Goal: Task Accomplishment & Management: Manage account settings

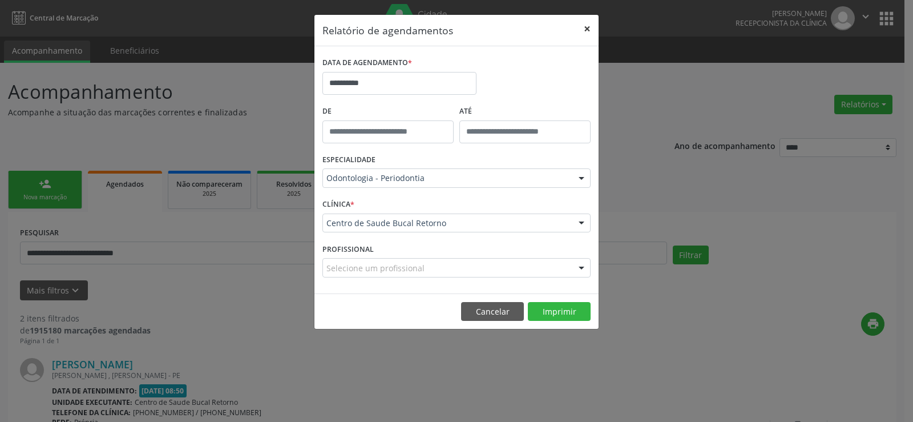
click at [590, 27] on button "×" at bounding box center [587, 29] width 23 height 28
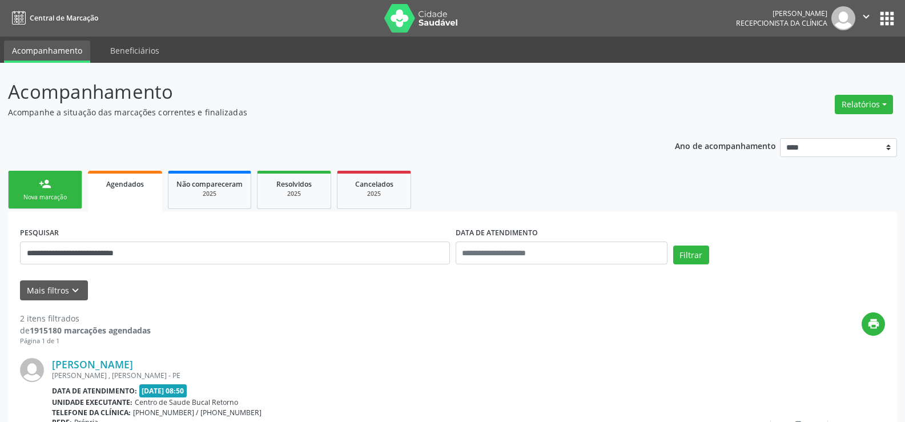
click at [68, 189] on link "person_add Nova marcação" at bounding box center [45, 190] width 74 height 38
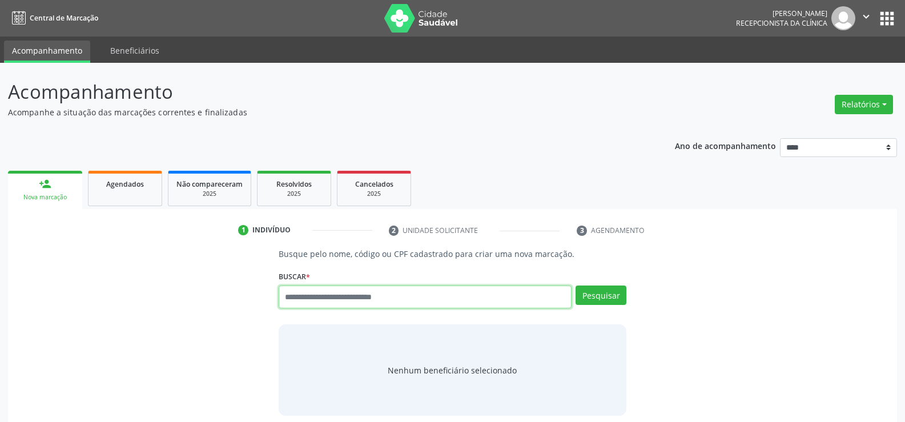
click at [345, 300] on input "text" at bounding box center [425, 296] width 293 height 23
click at [96, 195] on link "Agendados" at bounding box center [125, 188] width 74 height 35
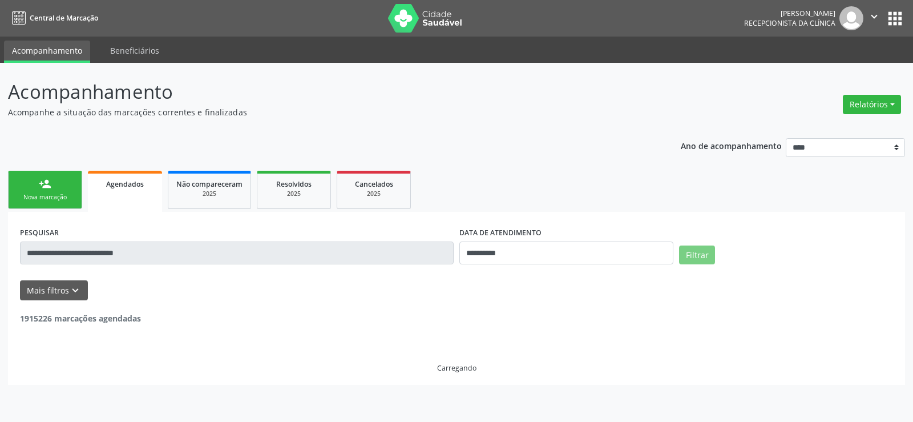
click at [72, 253] on input "**********" at bounding box center [237, 252] width 434 height 23
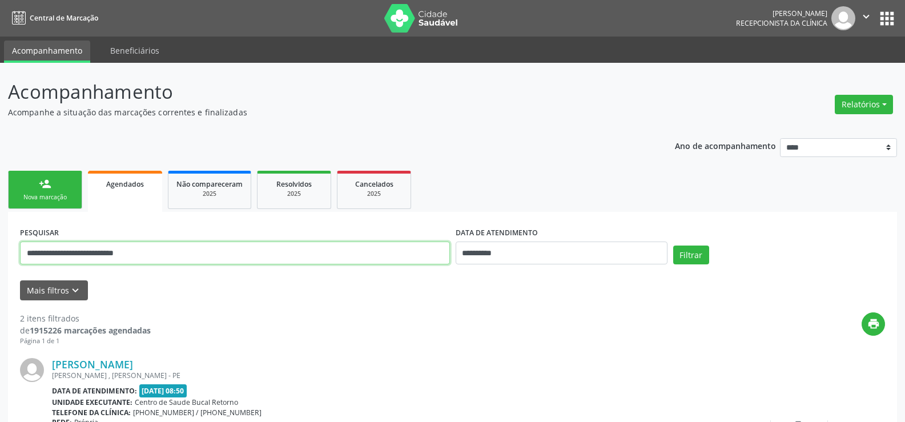
click at [72, 253] on input "**********" at bounding box center [235, 252] width 430 height 23
paste input "*"
type input "**********"
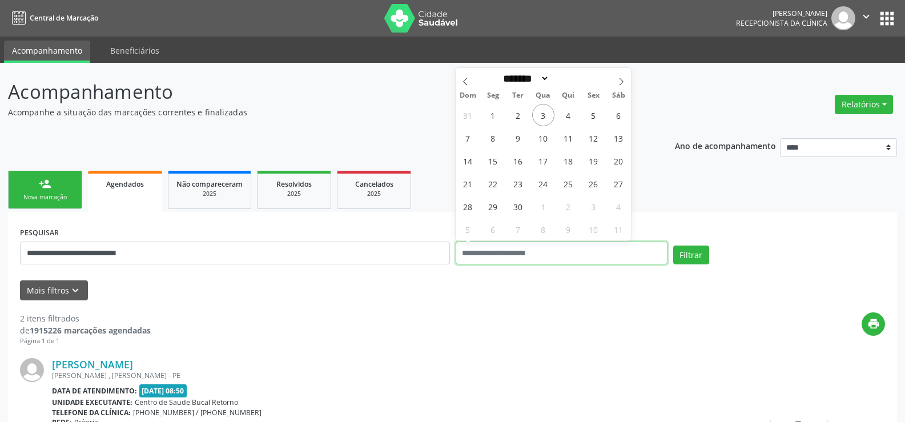
click at [673, 245] on button "Filtrar" at bounding box center [691, 254] width 36 height 19
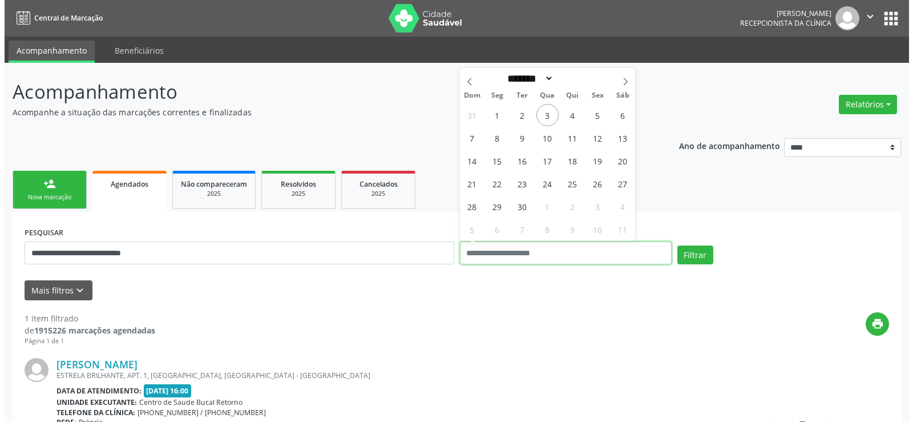
scroll to position [118, 0]
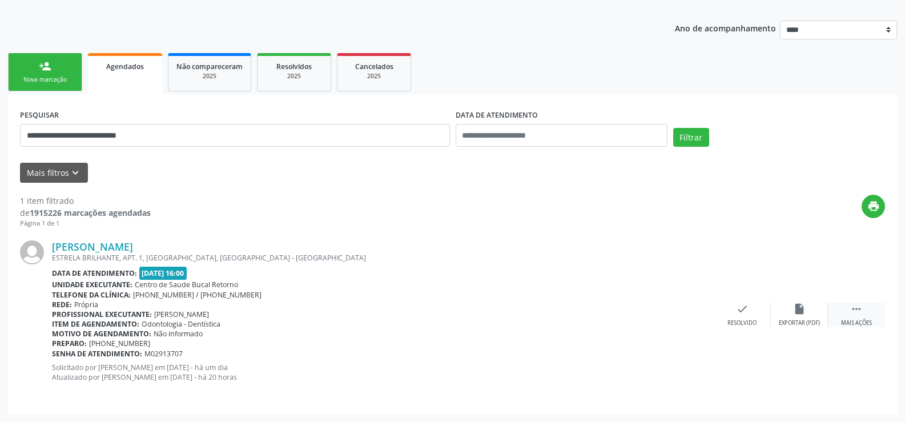
click at [854, 314] on icon "" at bounding box center [856, 309] width 13 height 13
click at [740, 312] on icon "cancel" at bounding box center [742, 309] width 13 height 13
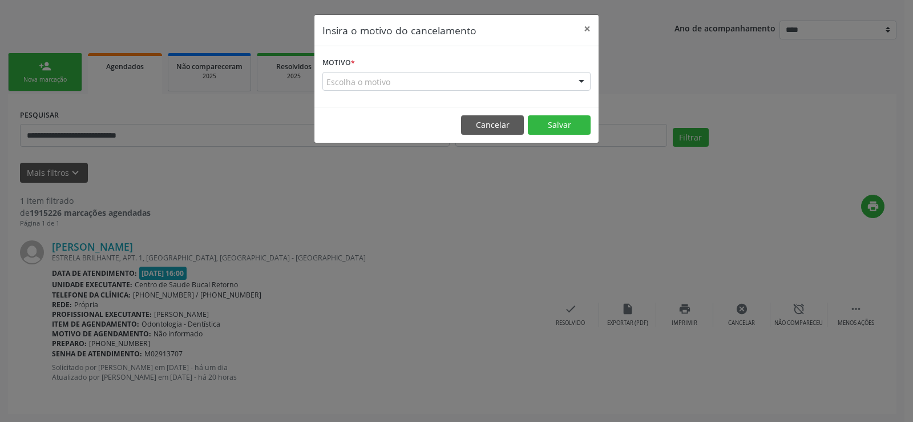
click at [396, 75] on div "Escolha o motivo" at bounding box center [456, 81] width 268 height 19
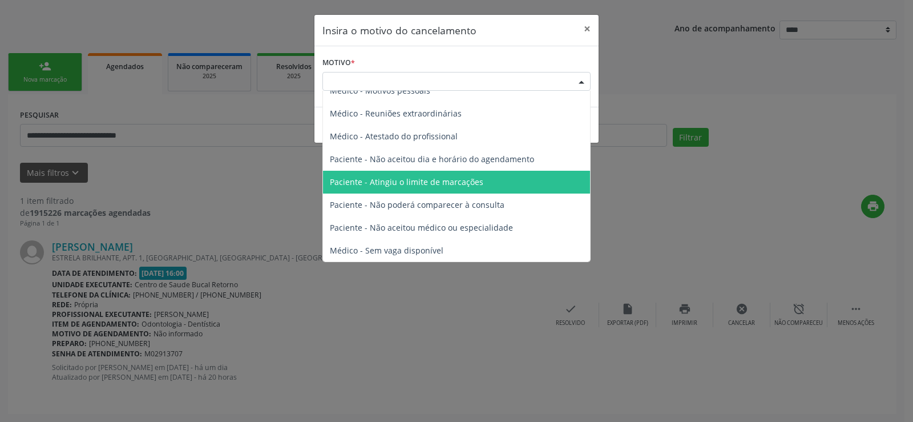
scroll to position [58, 0]
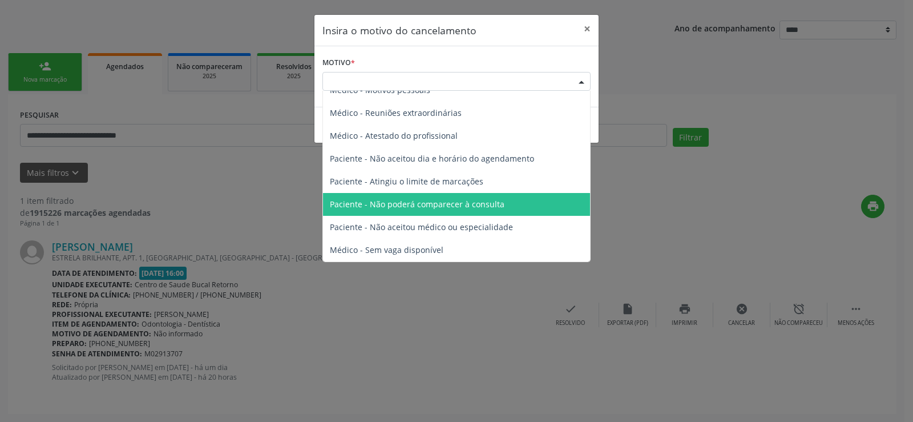
click at [503, 203] on span "Paciente - Não poderá comparecer à consulta" at bounding box center [456, 204] width 267 height 23
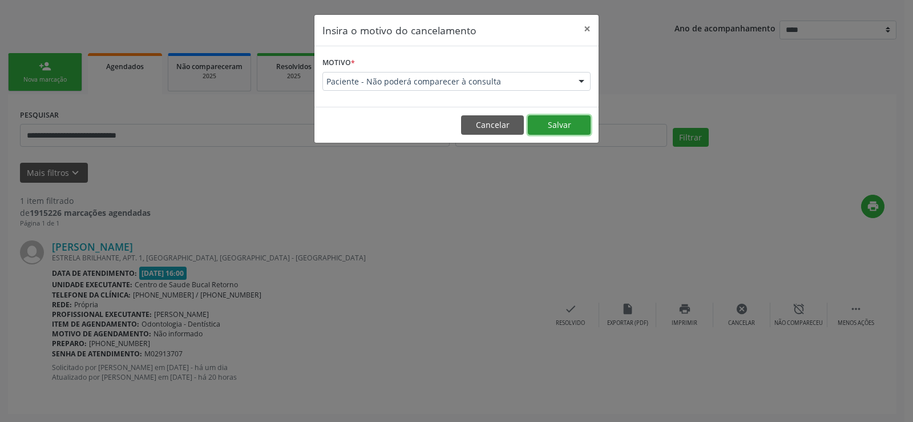
click at [572, 126] on button "Salvar" at bounding box center [559, 124] width 63 height 19
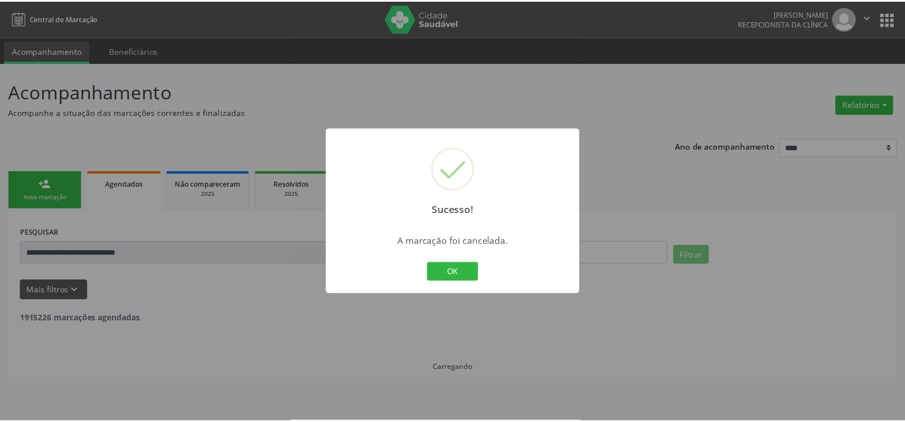
scroll to position [0, 0]
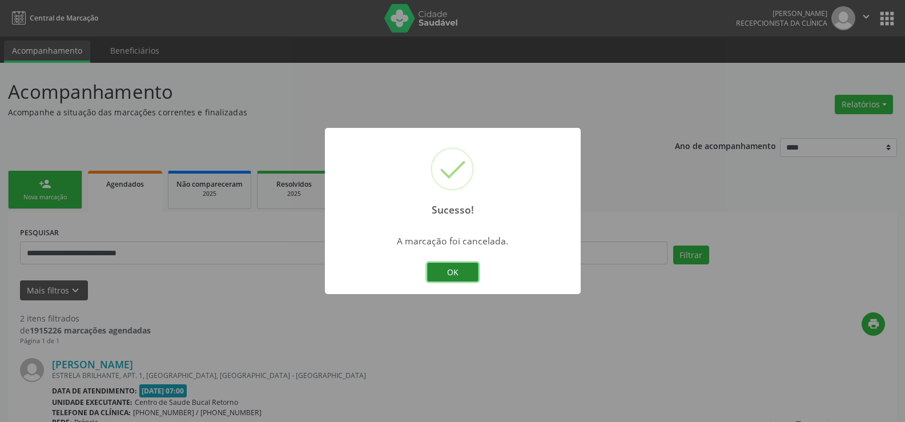
click at [461, 267] on button "OK" at bounding box center [452, 272] width 51 height 19
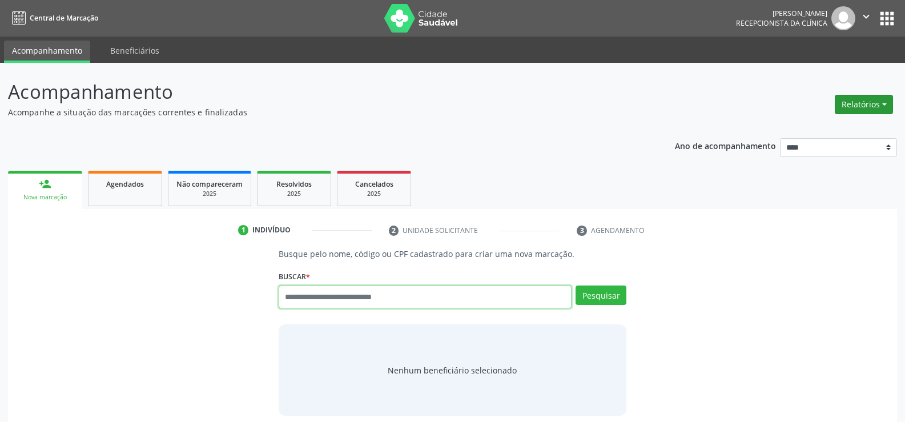
click at [872, 102] on button "Relatórios" at bounding box center [863, 104] width 58 height 19
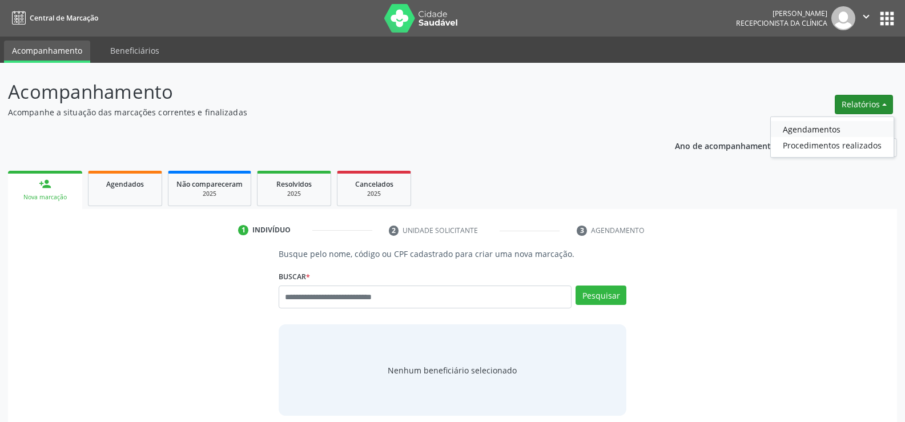
click at [802, 123] on link "Agendamentos" at bounding box center [832, 129] width 123 height 16
select select "*"
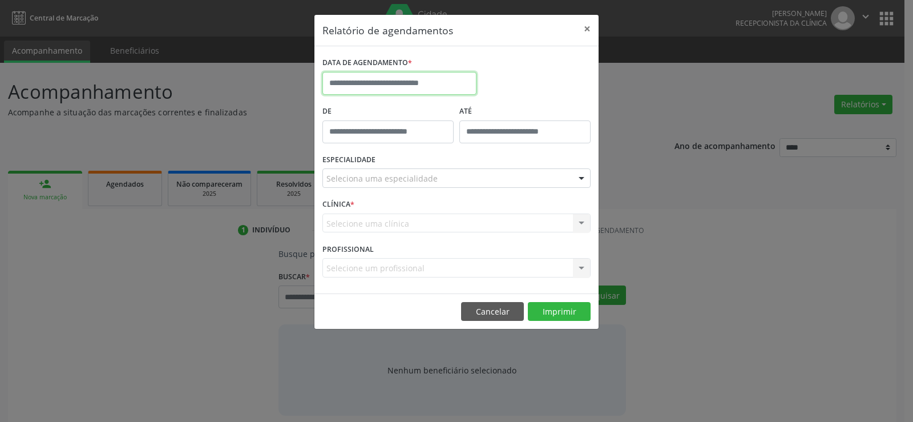
click at [453, 79] on input "text" at bounding box center [399, 83] width 154 height 23
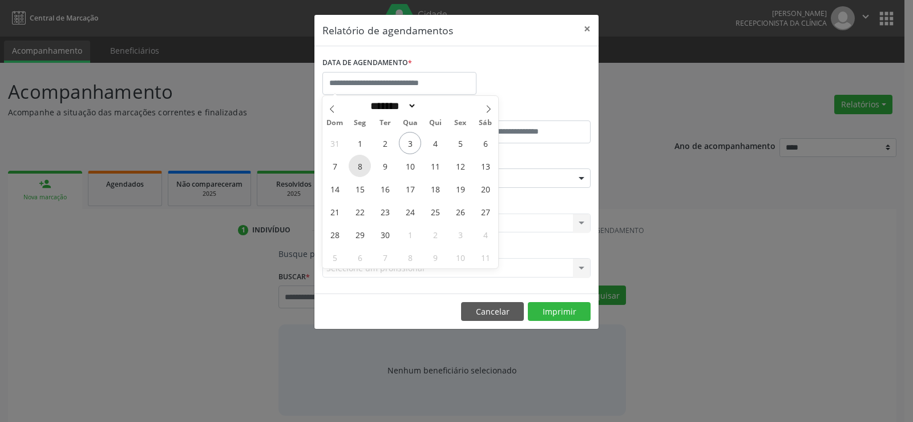
click at [358, 167] on span "8" at bounding box center [360, 166] width 22 height 22
type input "**********"
click at [358, 167] on span "8" at bounding box center [360, 166] width 22 height 22
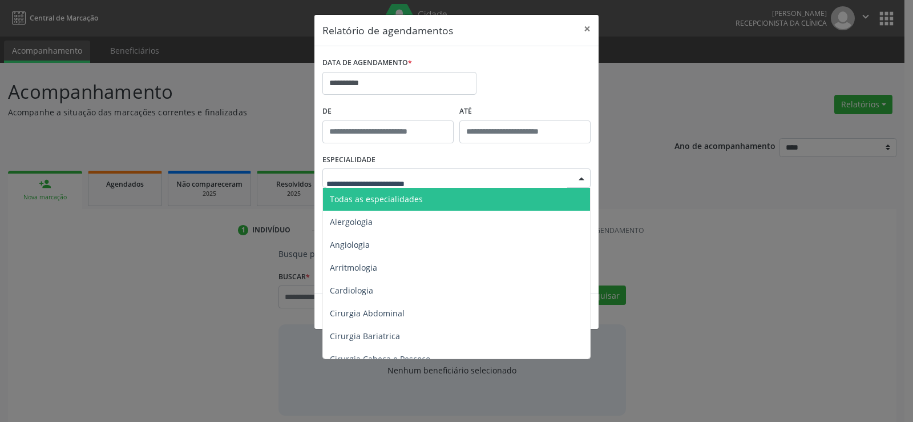
drag, startPoint x: 370, startPoint y: 192, endPoint x: 376, endPoint y: 203, distance: 12.5
click at [370, 193] on span "Todas as especialidades" at bounding box center [457, 199] width 269 height 23
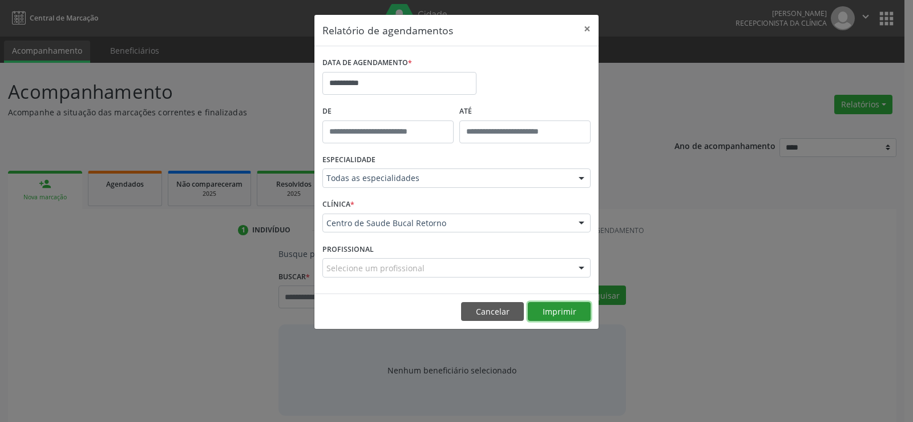
click at [563, 318] on button "Imprimir" at bounding box center [559, 311] width 63 height 19
click at [506, 315] on button "Cancelar" at bounding box center [492, 311] width 63 height 19
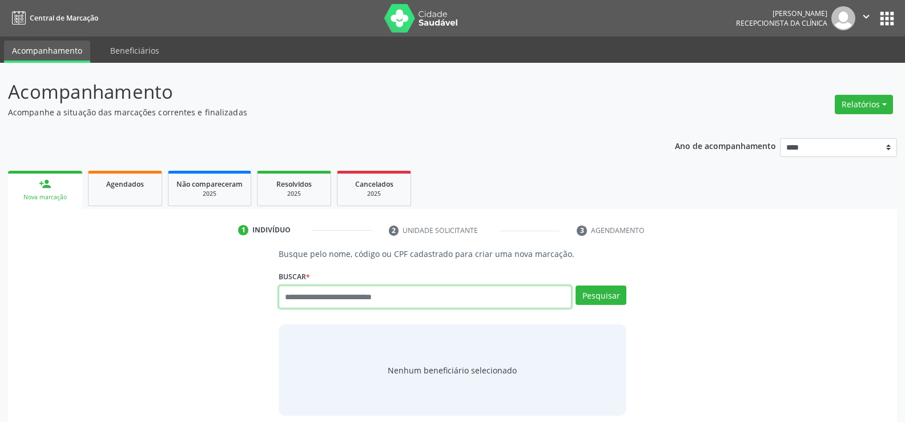
click at [298, 297] on input "text" at bounding box center [425, 296] width 293 height 23
type input "**********"
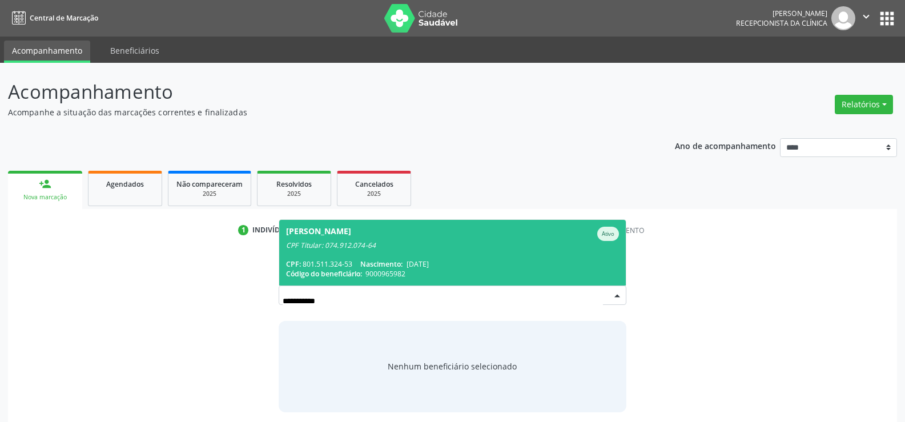
click at [338, 236] on div "Eduardo Dias dos Santos" at bounding box center [318, 234] width 65 height 14
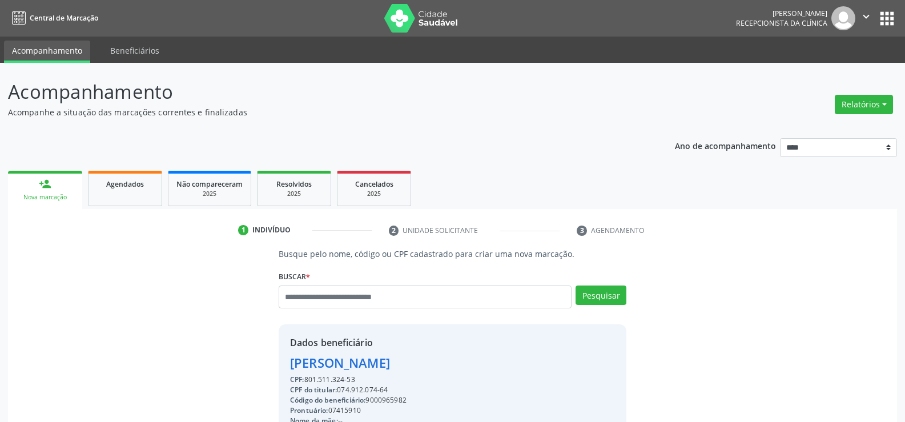
drag, startPoint x: 290, startPoint y: 363, endPoint x: 445, endPoint y: 368, distance: 155.3
click at [445, 368] on div "Eduardo Dias dos Santos" at bounding box center [440, 362] width 301 height 19
copy div "Eduardo Dias dos Santos"
click at [134, 185] on span "Agendados" at bounding box center [125, 184] width 38 height 10
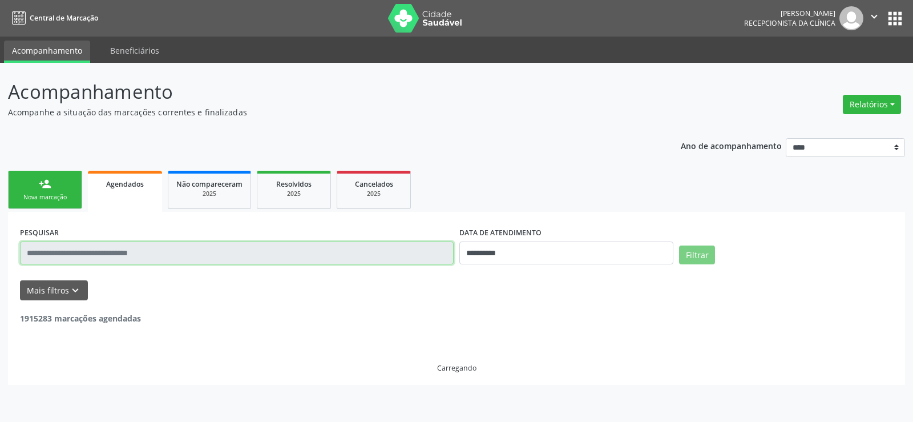
click at [115, 252] on input "text" at bounding box center [237, 252] width 434 height 23
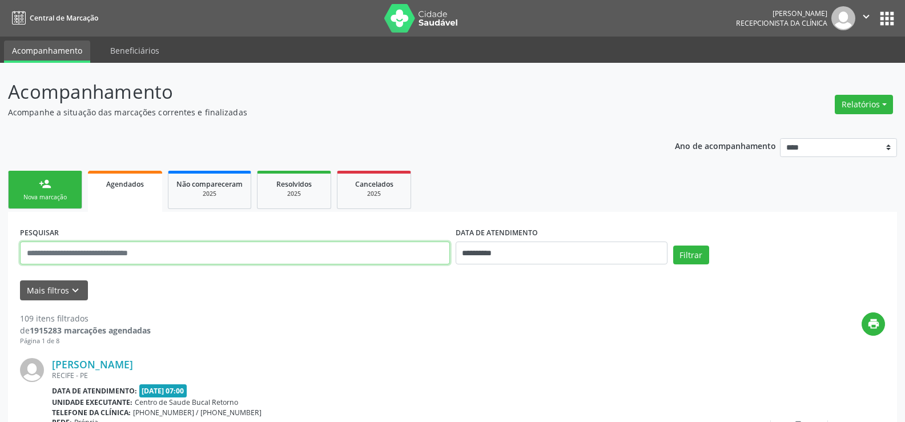
click at [115, 252] on input "text" at bounding box center [235, 252] width 430 height 23
paste input "**********"
type input "**********"
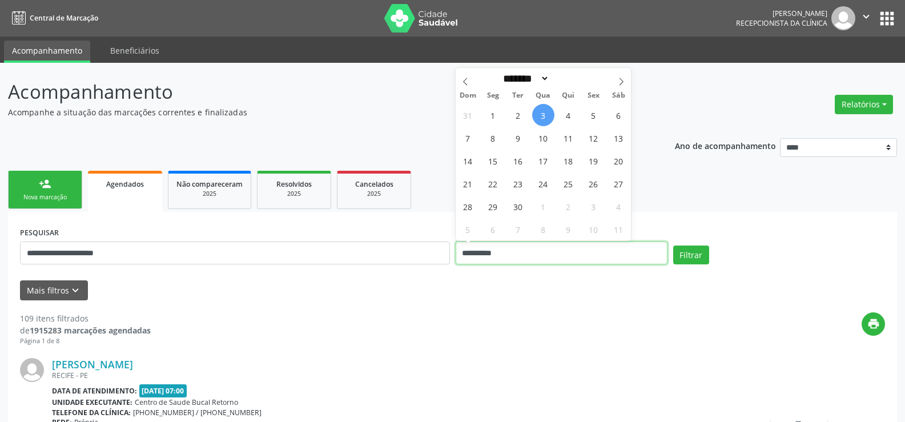
drag, startPoint x: 513, startPoint y: 254, endPoint x: 381, endPoint y: 253, distance: 131.3
click at [381, 253] on div "**********" at bounding box center [452, 248] width 870 height 49
click at [673, 245] on button "Filtrar" at bounding box center [691, 254] width 36 height 19
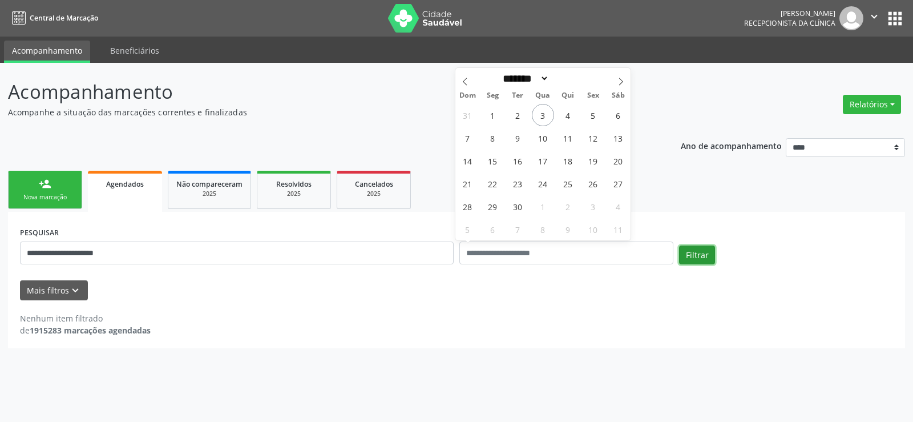
click at [698, 262] on button "Filtrar" at bounding box center [697, 254] width 36 height 19
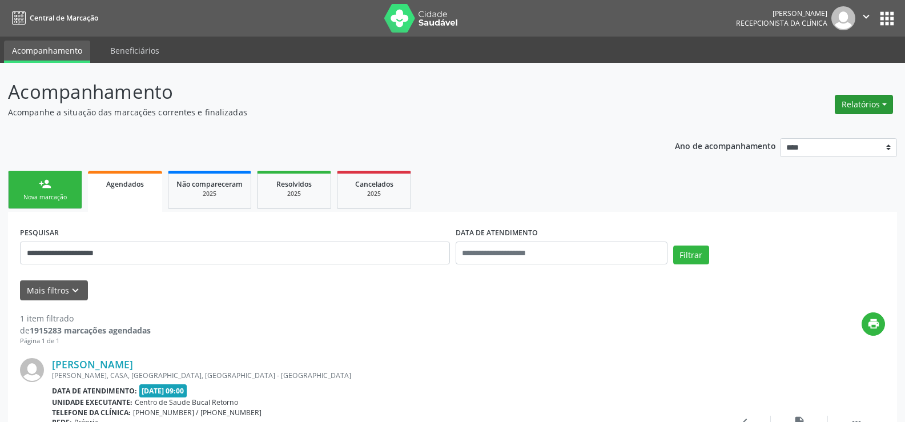
click at [882, 99] on button "Relatórios" at bounding box center [863, 104] width 58 height 19
click at [830, 125] on link "Agendamentos" at bounding box center [832, 129] width 123 height 16
select select "*"
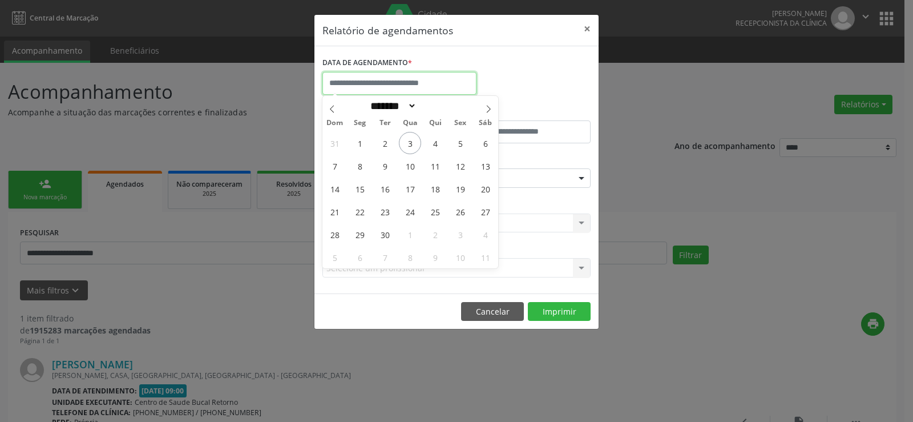
click at [393, 79] on input "text" at bounding box center [399, 83] width 154 height 23
click at [357, 144] on span "1" at bounding box center [360, 143] width 22 height 22
type input "**********"
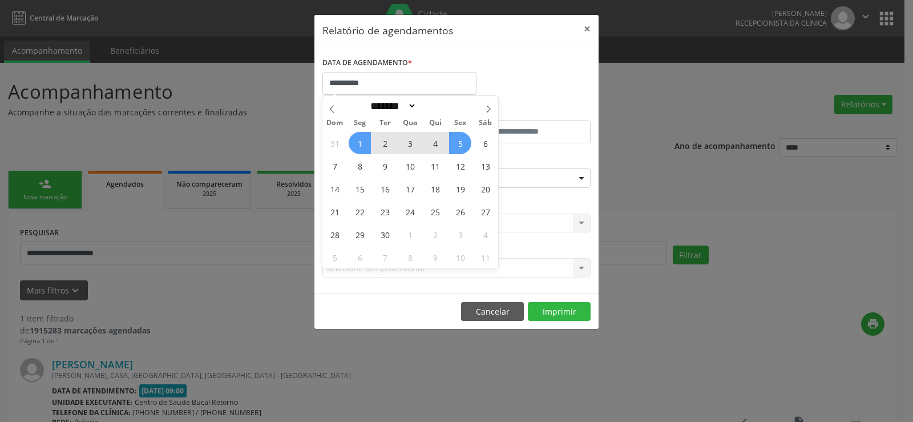
click at [457, 143] on span "5" at bounding box center [460, 143] width 22 height 22
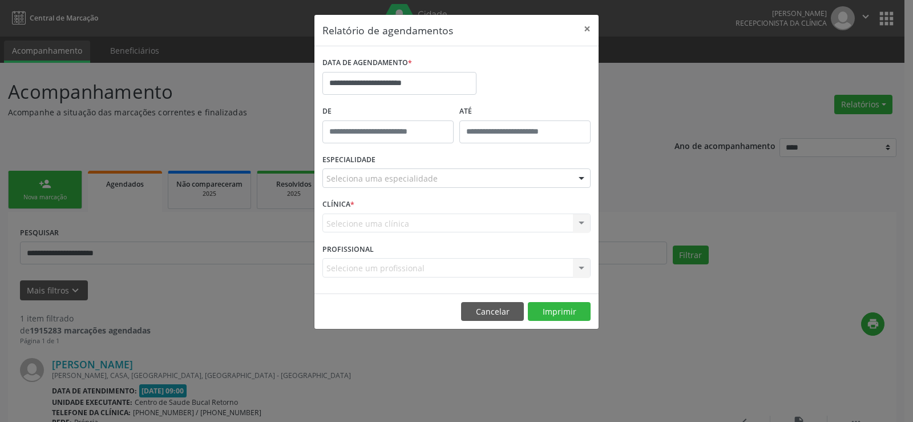
click at [463, 176] on div "Seleciona uma especialidade" at bounding box center [456, 177] width 268 height 19
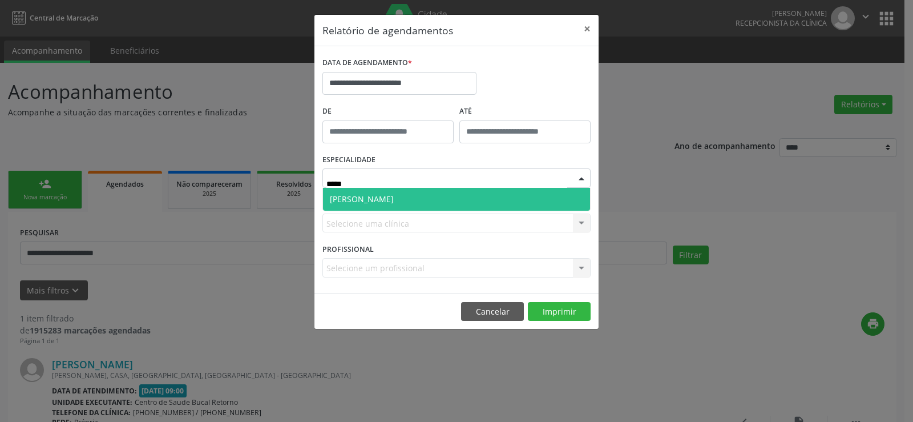
type input "****"
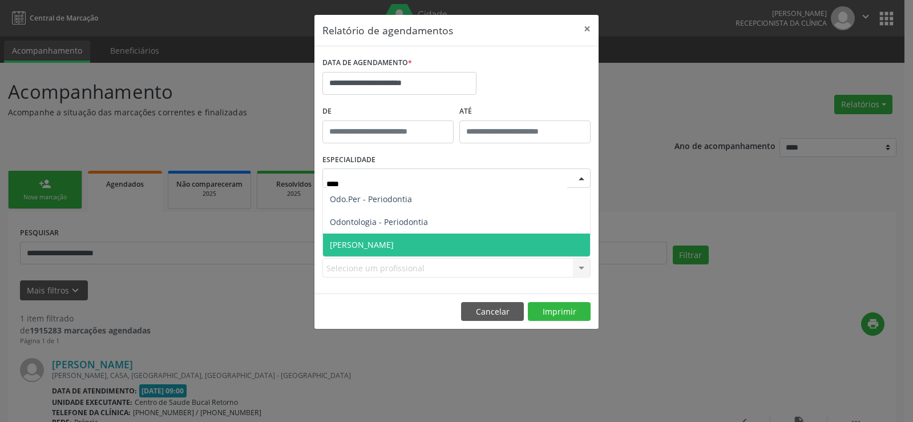
click at [409, 243] on span "[PERSON_NAME]" at bounding box center [456, 244] width 267 height 23
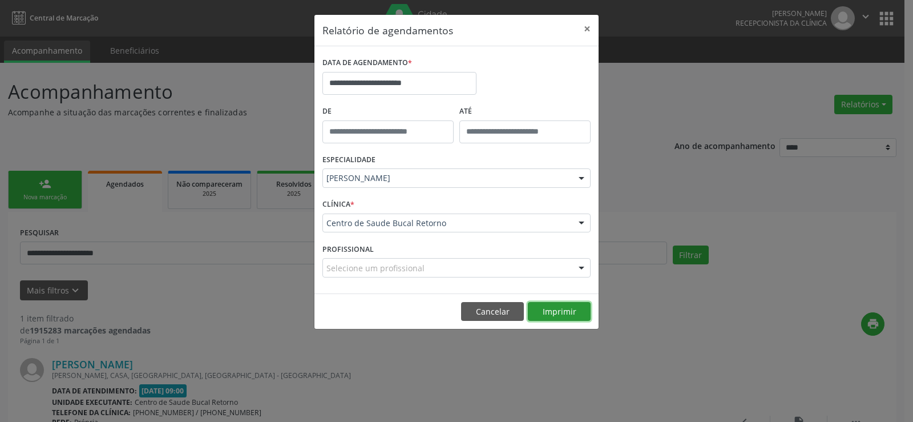
click at [545, 307] on button "Imprimir" at bounding box center [559, 311] width 63 height 19
drag, startPoint x: 493, startPoint y: 314, endPoint x: 486, endPoint y: 312, distance: 7.1
click at [493, 314] on button "Cancelar" at bounding box center [492, 311] width 63 height 19
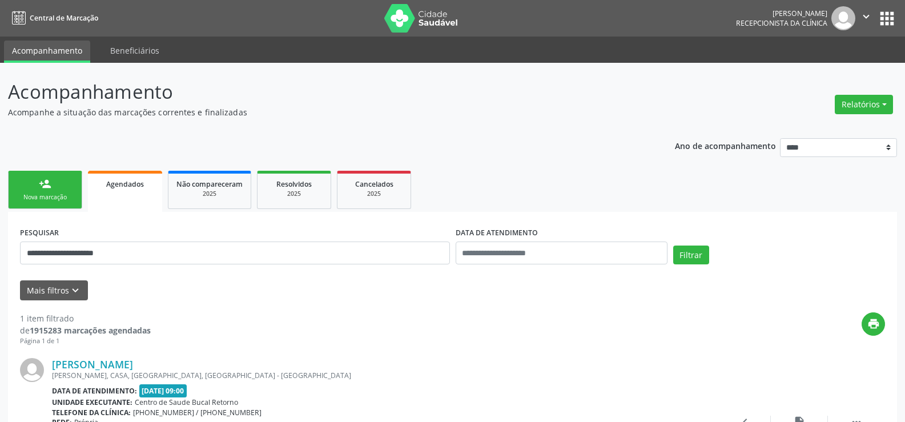
click at [68, 198] on div "Nova marcação" at bounding box center [45, 197] width 57 height 9
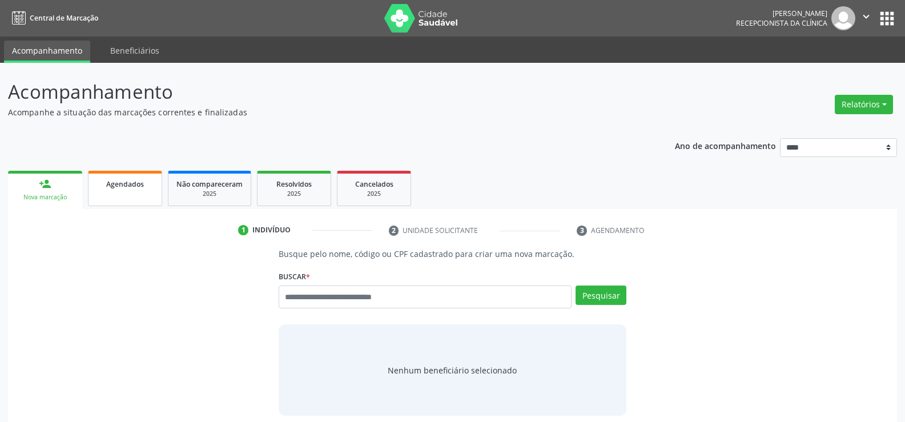
click at [126, 204] on link "Agendados" at bounding box center [125, 188] width 74 height 35
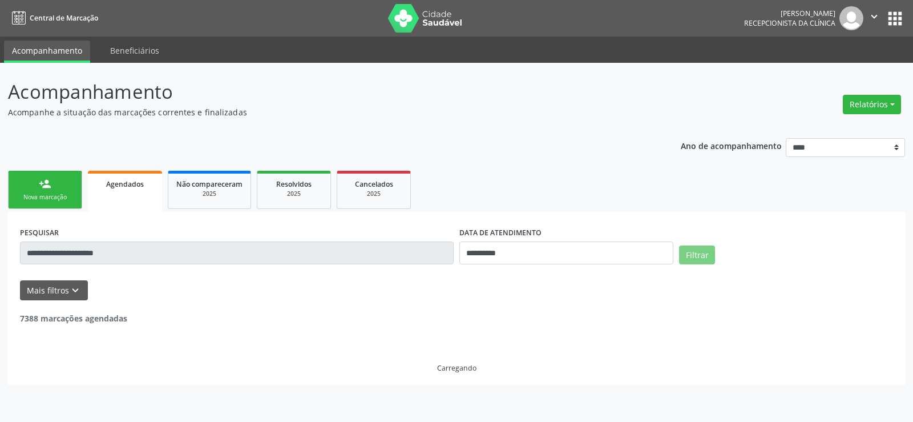
click at [0, 267] on div "**********" at bounding box center [456, 242] width 913 height 359
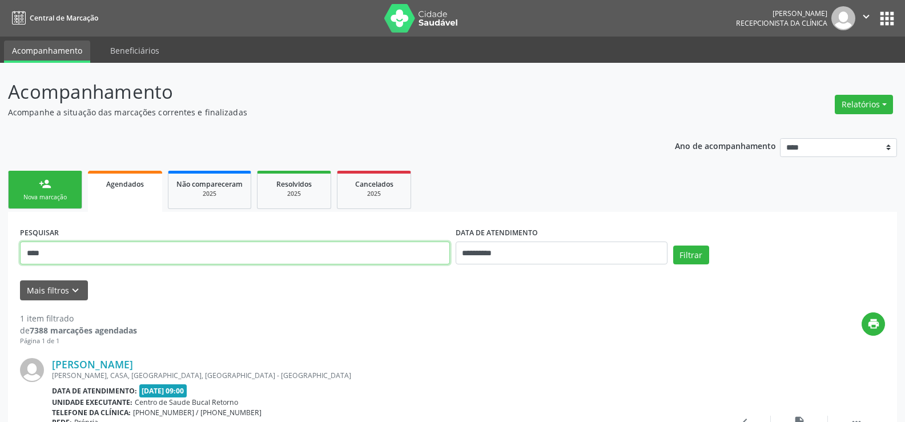
type input "**********"
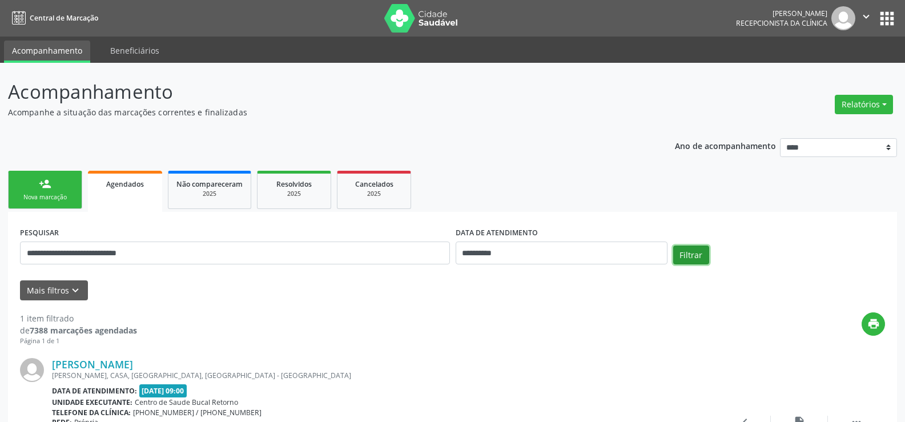
click at [675, 259] on button "Filtrar" at bounding box center [691, 254] width 36 height 19
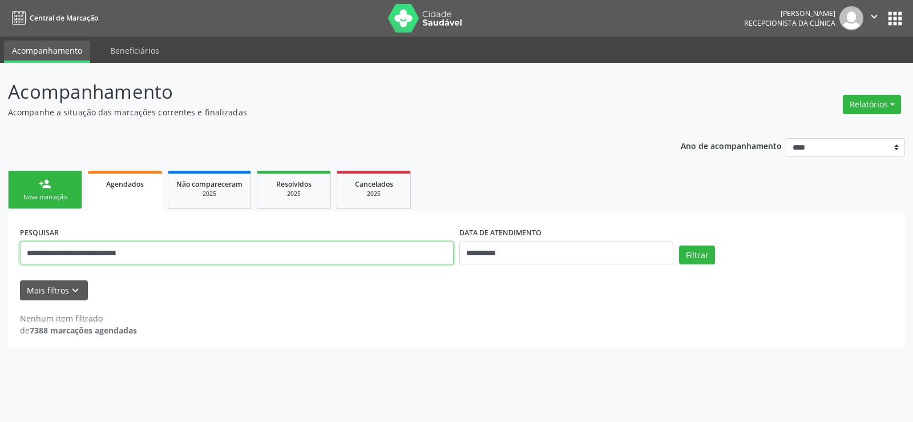
drag, startPoint x: 188, startPoint y: 250, endPoint x: 0, endPoint y: 257, distance: 188.5
click at [0, 257] on div "**********" at bounding box center [456, 242] width 913 height 359
click at [390, 192] on div "2025" at bounding box center [373, 193] width 57 height 9
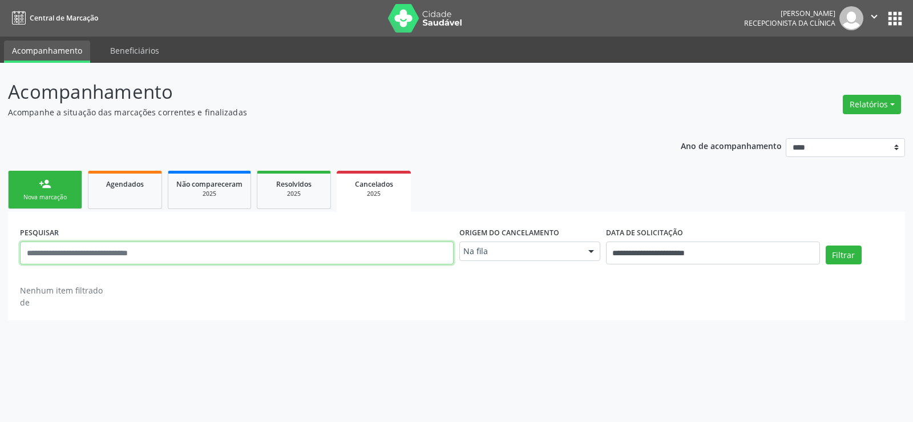
click at [248, 255] on input "text" at bounding box center [237, 252] width 434 height 23
paste input "**********"
type input "**********"
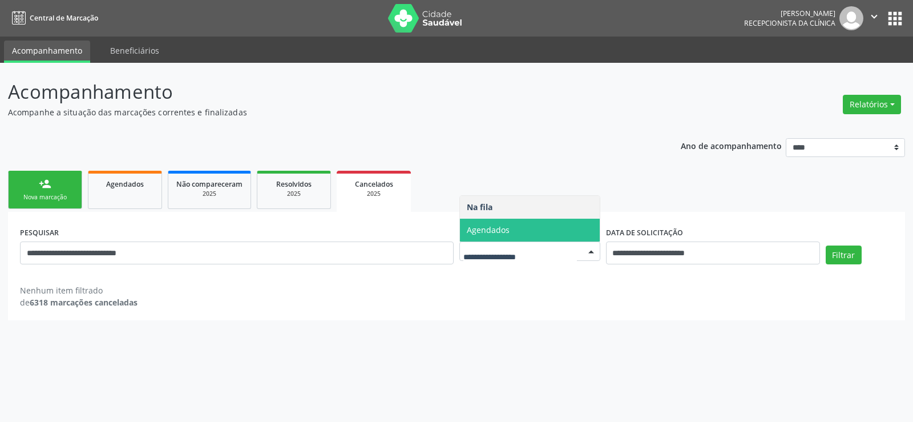
click at [505, 235] on span "Agendados" at bounding box center [488, 229] width 43 height 11
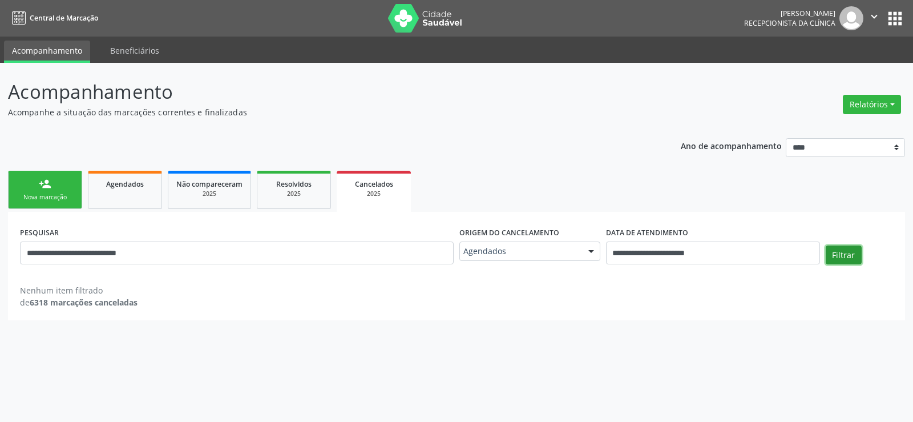
click at [835, 256] on button "Filtrar" at bounding box center [844, 254] width 36 height 19
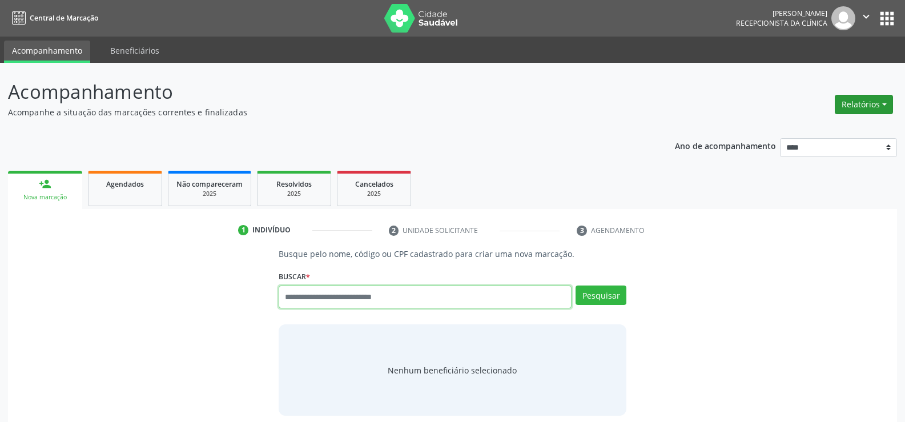
click at [860, 102] on button "Relatórios" at bounding box center [863, 104] width 58 height 19
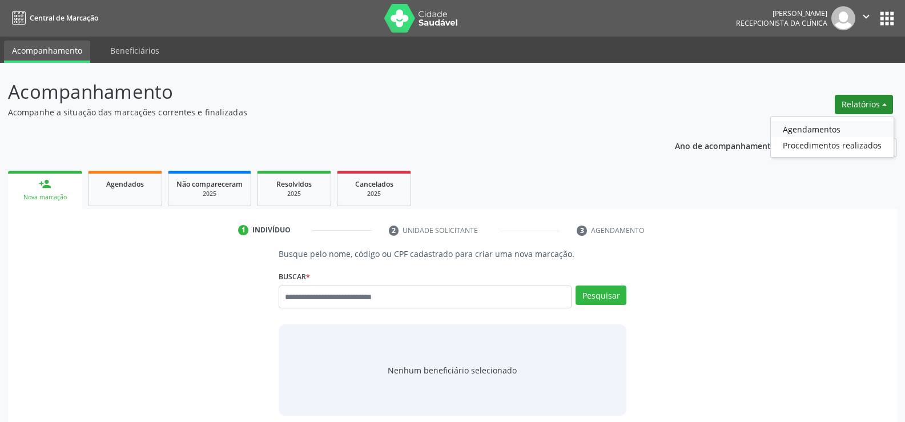
click at [822, 128] on link "Agendamentos" at bounding box center [832, 129] width 123 height 16
select select "*"
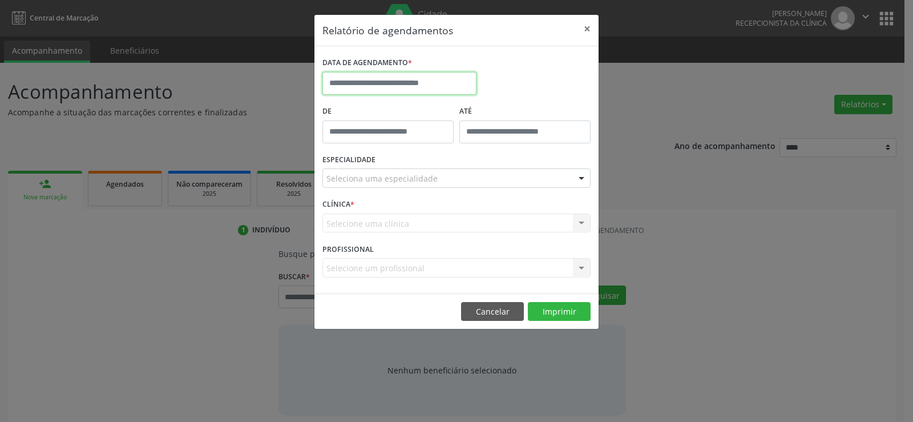
click at [394, 75] on input "text" at bounding box center [399, 83] width 154 height 23
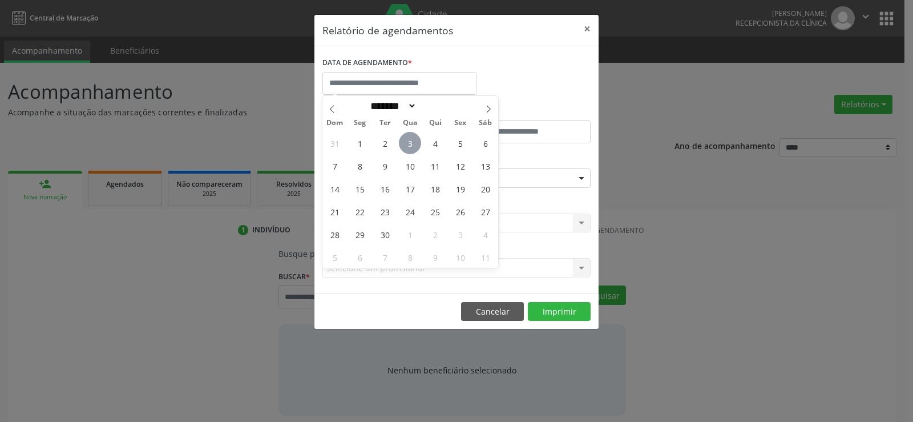
click at [408, 145] on span "3" at bounding box center [410, 143] width 22 height 22
type input "**********"
click at [408, 145] on span "3" at bounding box center [410, 143] width 22 height 22
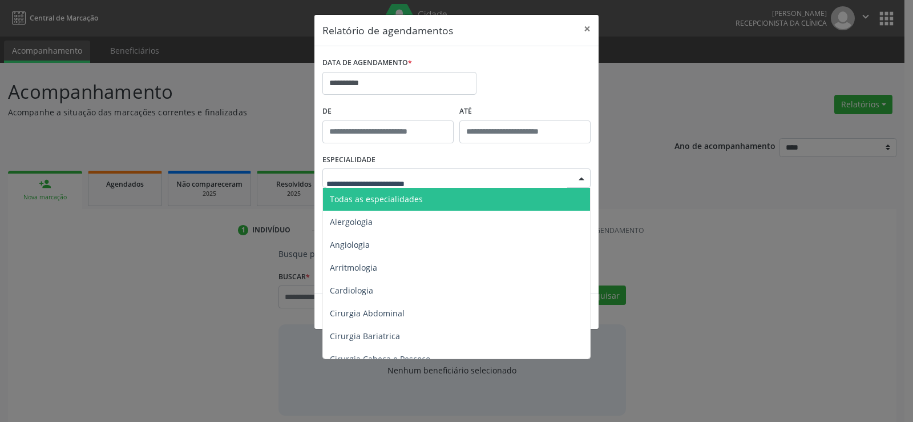
click at [416, 199] on span "Todas as especialidades" at bounding box center [376, 198] width 93 height 11
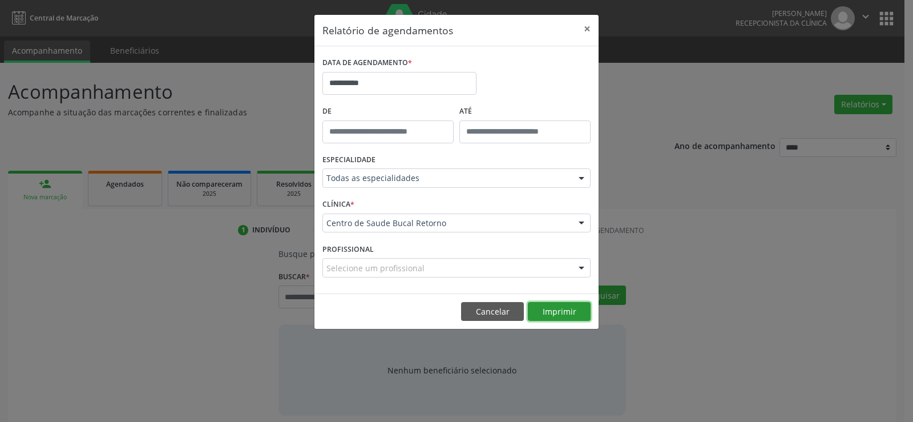
click at [551, 316] on button "Imprimir" at bounding box center [559, 311] width 63 height 19
click at [590, 23] on button "×" at bounding box center [587, 29] width 23 height 28
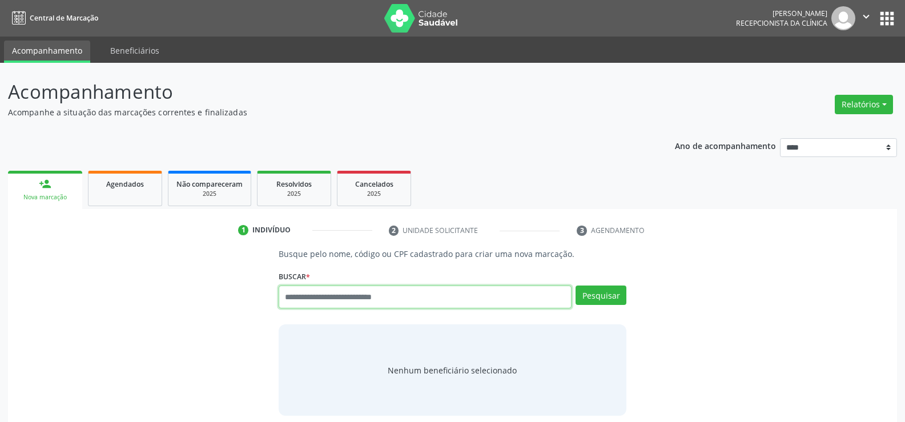
click at [379, 299] on input "text" at bounding box center [425, 296] width 293 height 23
paste input "**********"
type input "**********"
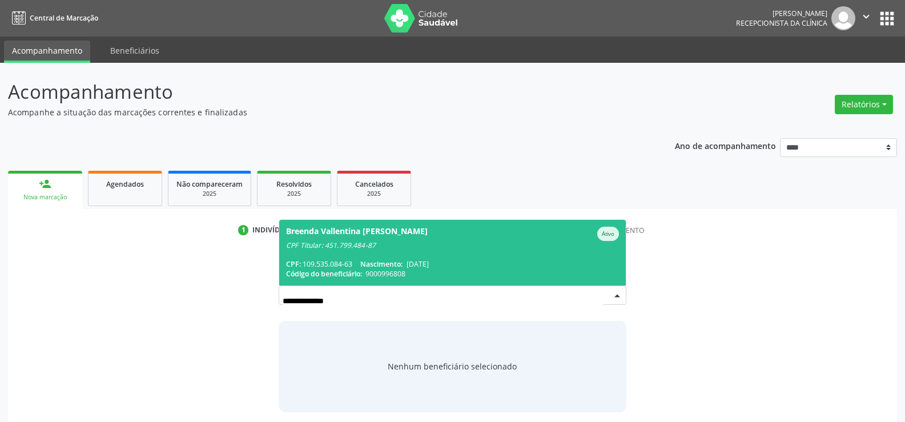
click at [401, 245] on div "CPF Titular: 451.799.484-87" at bounding box center [452, 245] width 333 height 9
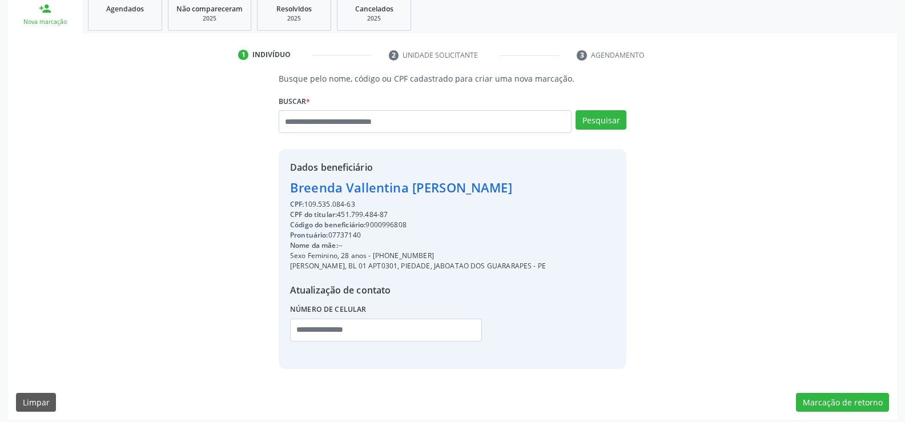
scroll to position [181, 0]
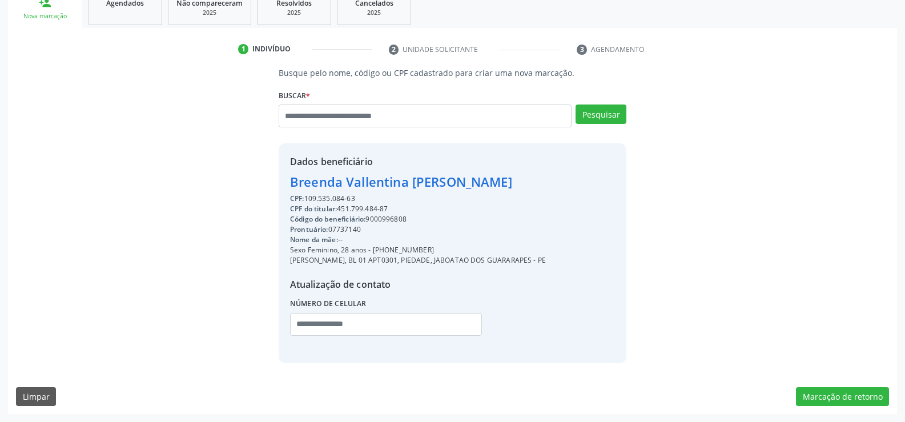
drag, startPoint x: 291, startPoint y: 184, endPoint x: 538, endPoint y: 184, distance: 247.1
click at [538, 184] on div "Breenda Vallentina [PERSON_NAME]" at bounding box center [418, 181] width 256 height 19
copy div "Breenda Vallentina [PERSON_NAME]"
drag, startPoint x: 389, startPoint y: 250, endPoint x: 454, endPoint y: 248, distance: 65.1
click at [454, 248] on div "Sexo Feminino, 28 anos - [PHONE_NUMBER]" at bounding box center [418, 250] width 256 height 10
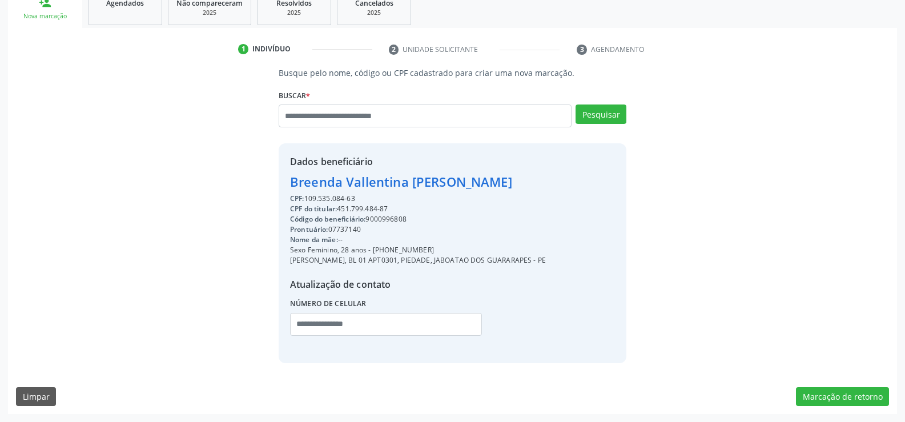
copy div "98666-5681"
